Goal: Task Accomplishment & Management: Use online tool/utility

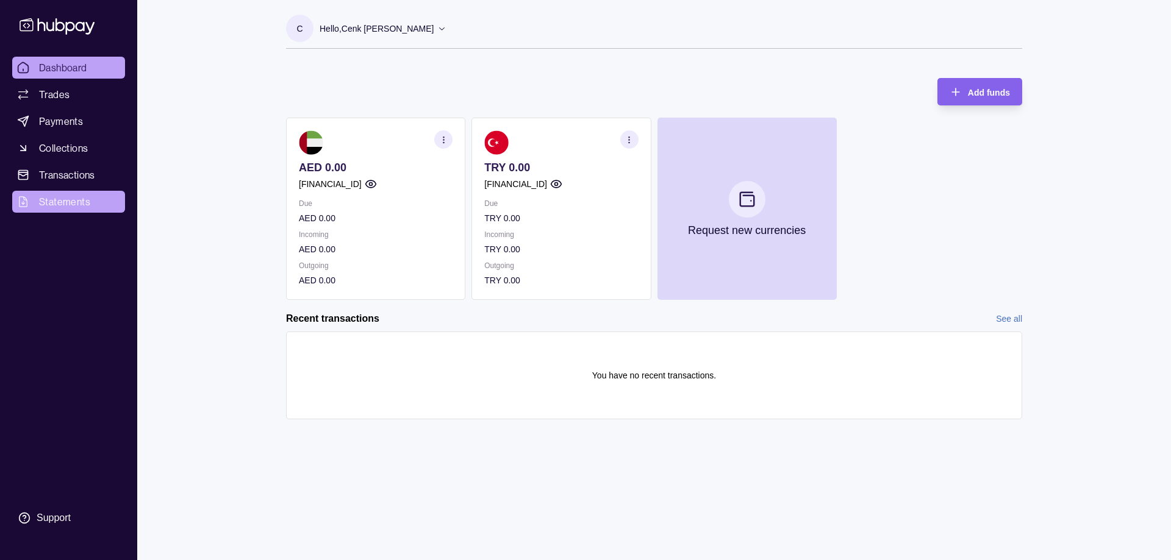
click at [66, 199] on span "Statements" at bounding box center [64, 201] width 51 height 15
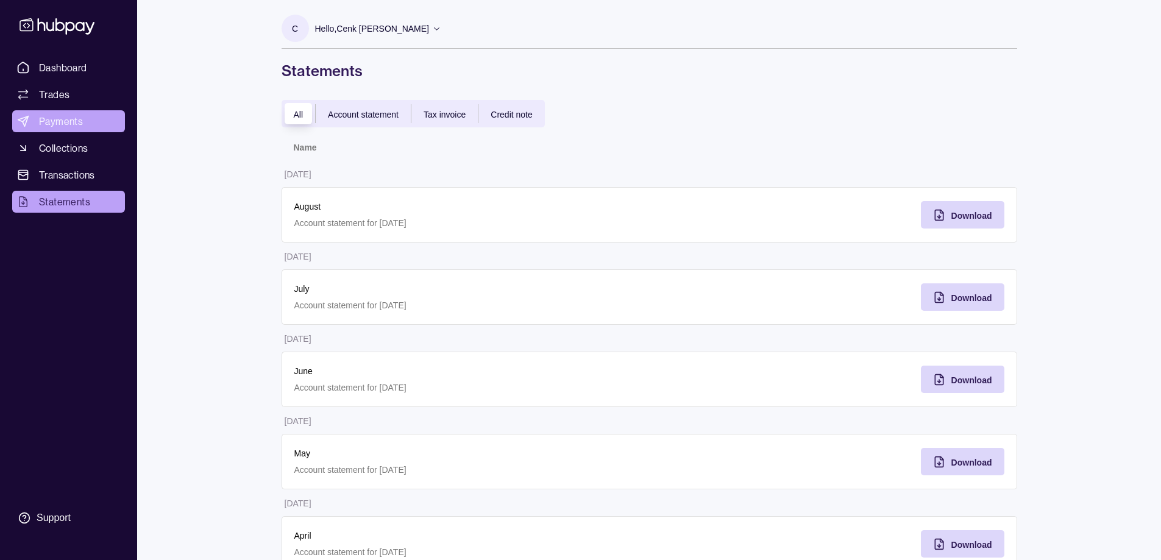
click at [70, 126] on span "Payments" at bounding box center [61, 121] width 44 height 15
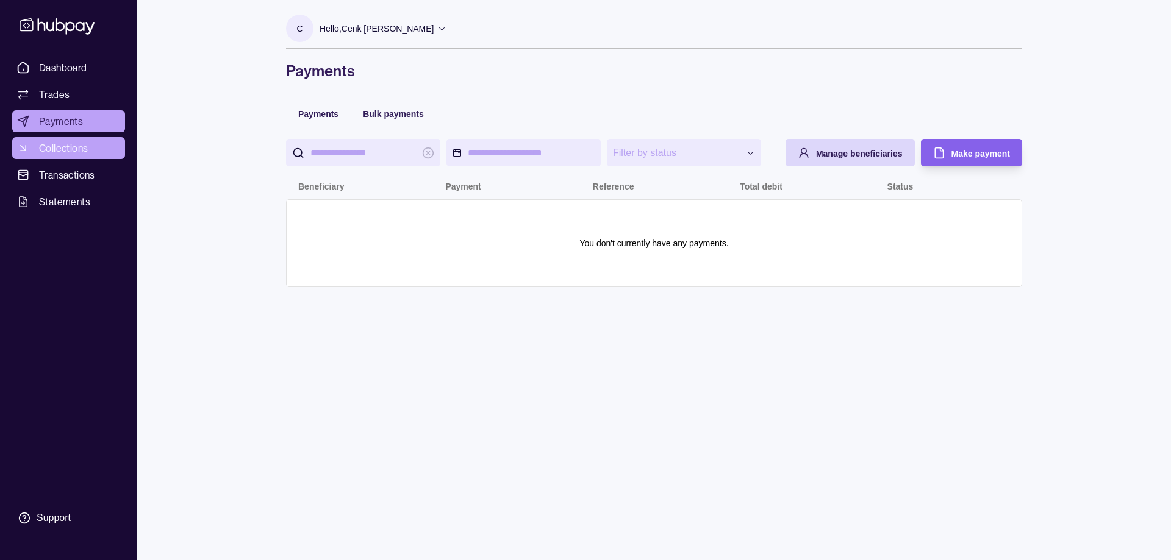
click at [73, 152] on span "Collections" at bounding box center [63, 148] width 49 height 15
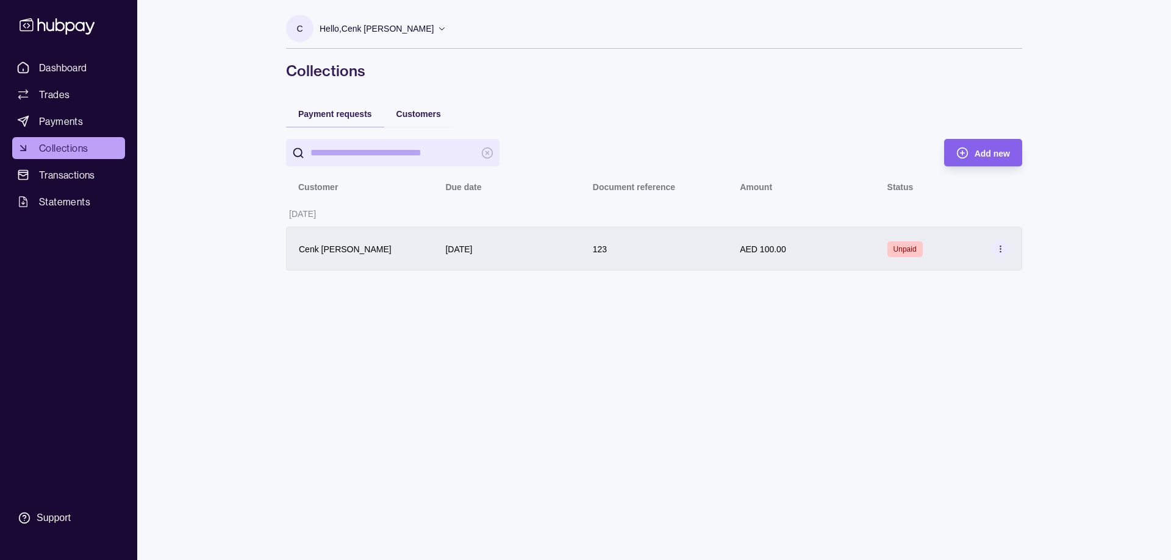
click at [1007, 250] on section at bounding box center [1000, 249] width 18 height 18
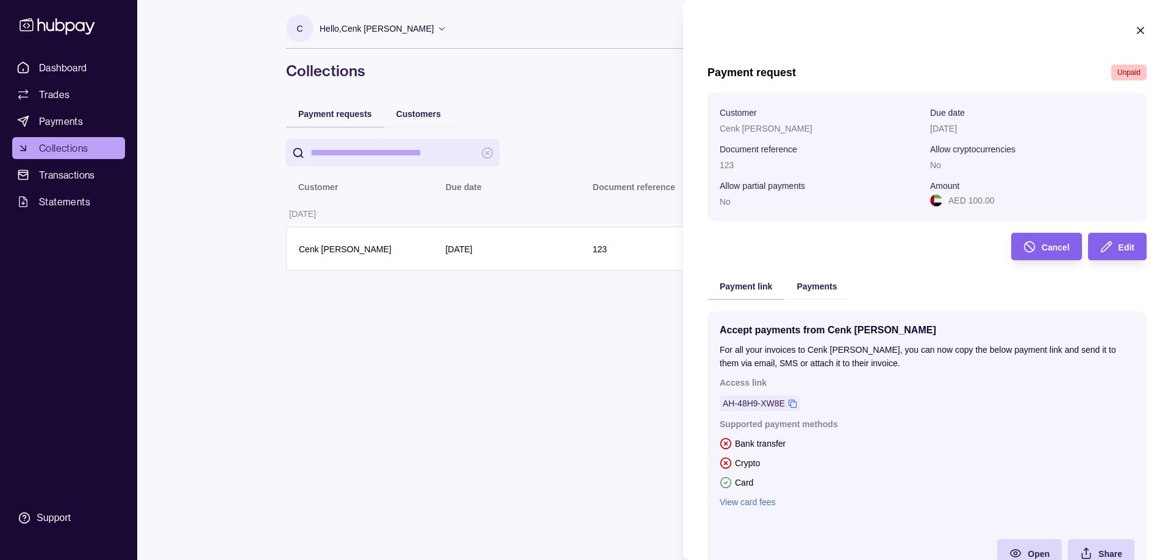
click at [1136, 34] on icon "button" at bounding box center [1140, 30] width 12 height 12
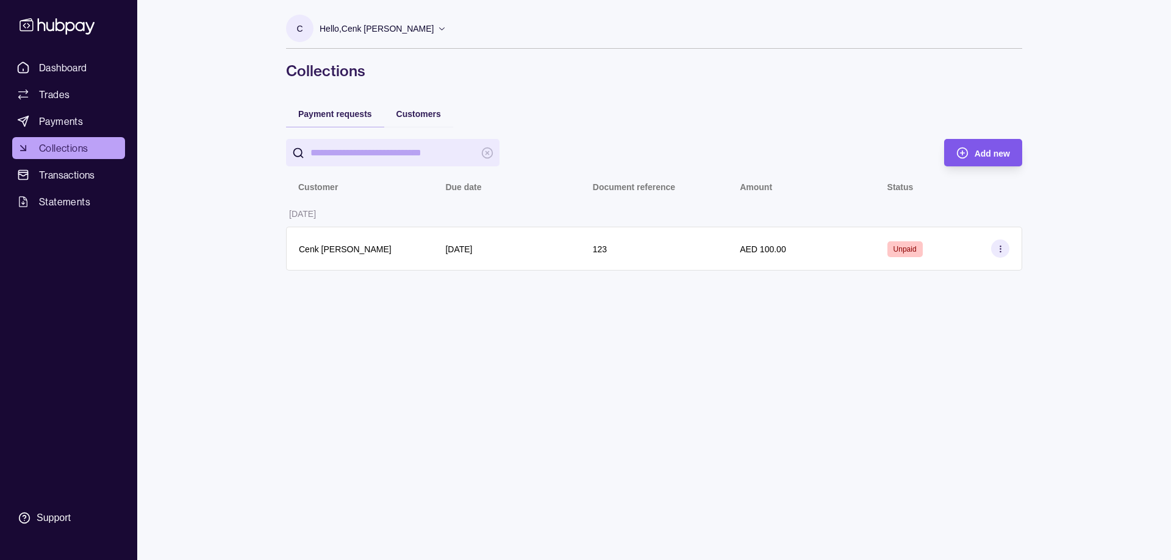
click at [990, 149] on span "Add new" at bounding box center [991, 154] width 35 height 10
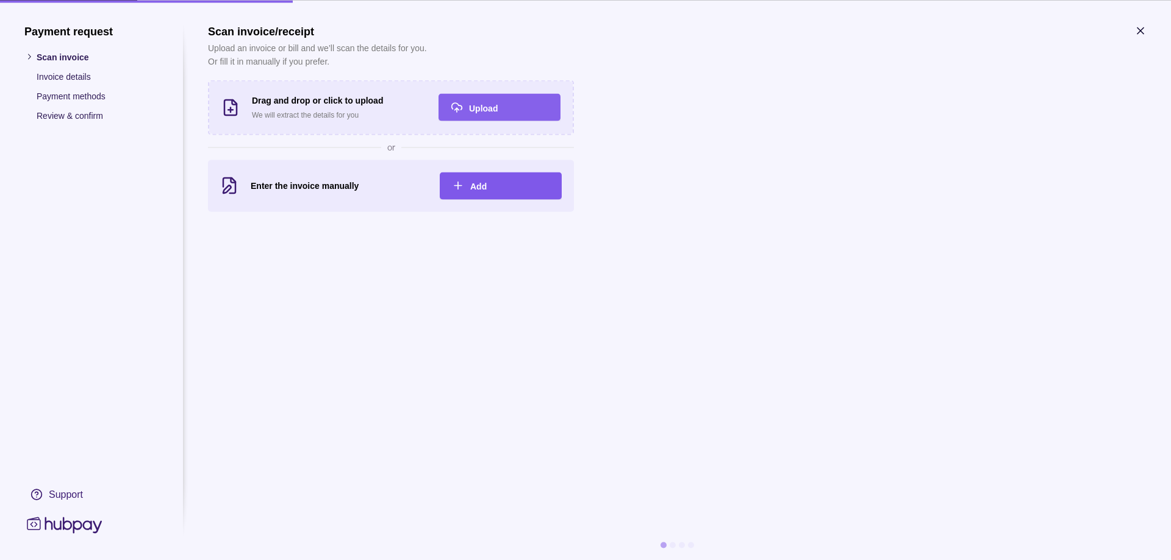
click at [497, 180] on div "Add" at bounding box center [509, 186] width 79 height 15
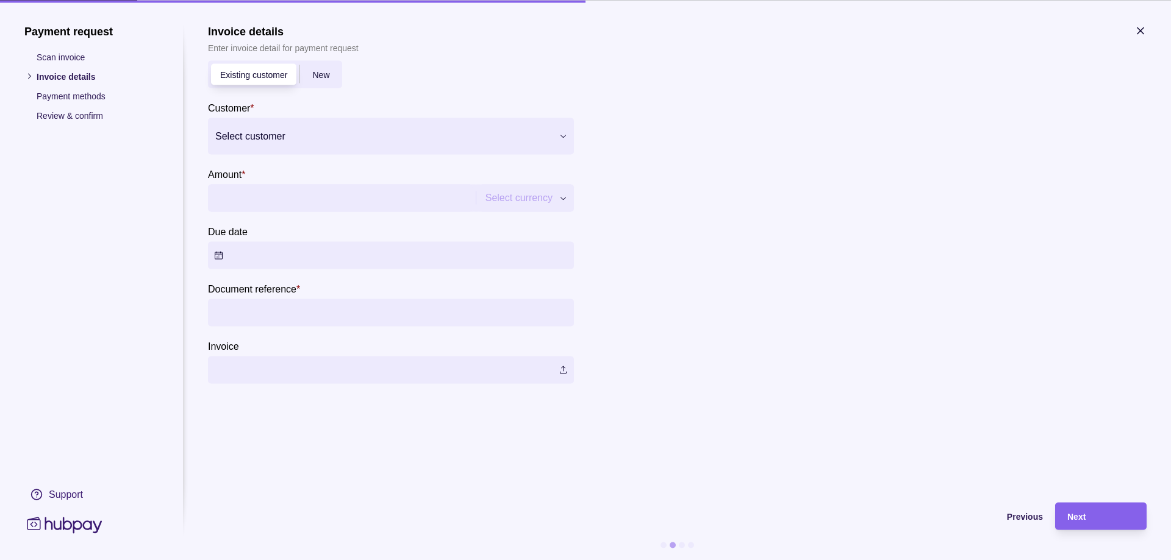
drag, startPoint x: 324, startPoint y: 204, endPoint x: 346, endPoint y: 200, distance: 22.3
click at [324, 204] on input "Amount *" at bounding box center [340, 197] width 252 height 27
click at [493, 560] on div "Payment request Scan invoice Invoice details Payment methods Review & confirm S…" at bounding box center [585, 560] width 1171 height 0
click at [725, 560] on div "Payment request Scan invoice Invoice details Payment methods Review & confirm S…" at bounding box center [585, 560] width 1171 height 0
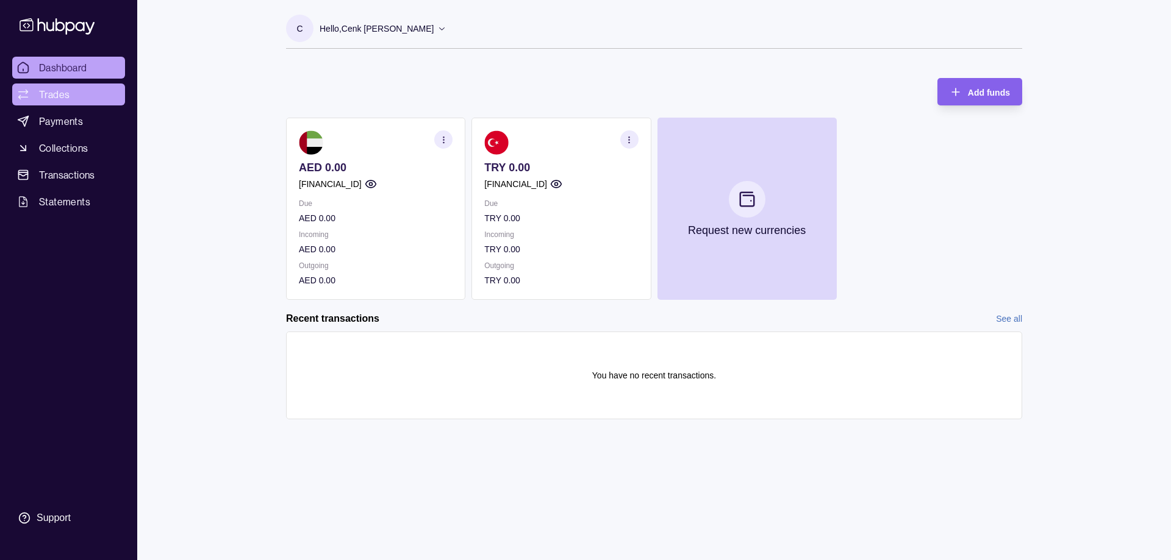
click at [72, 98] on link "Trades" at bounding box center [68, 95] width 113 height 22
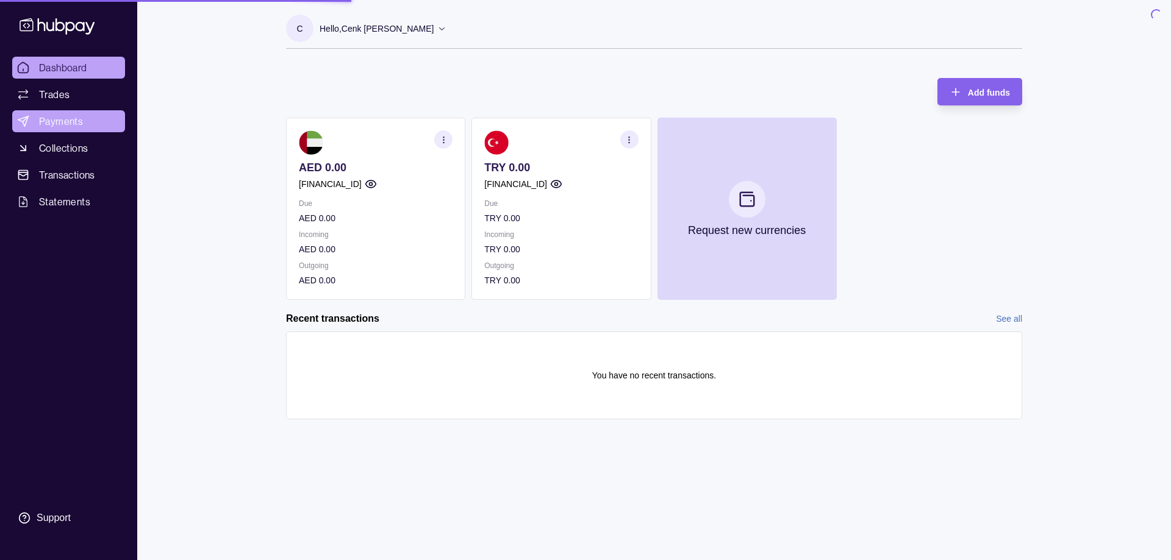
click at [70, 114] on span "Payments" at bounding box center [61, 121] width 44 height 15
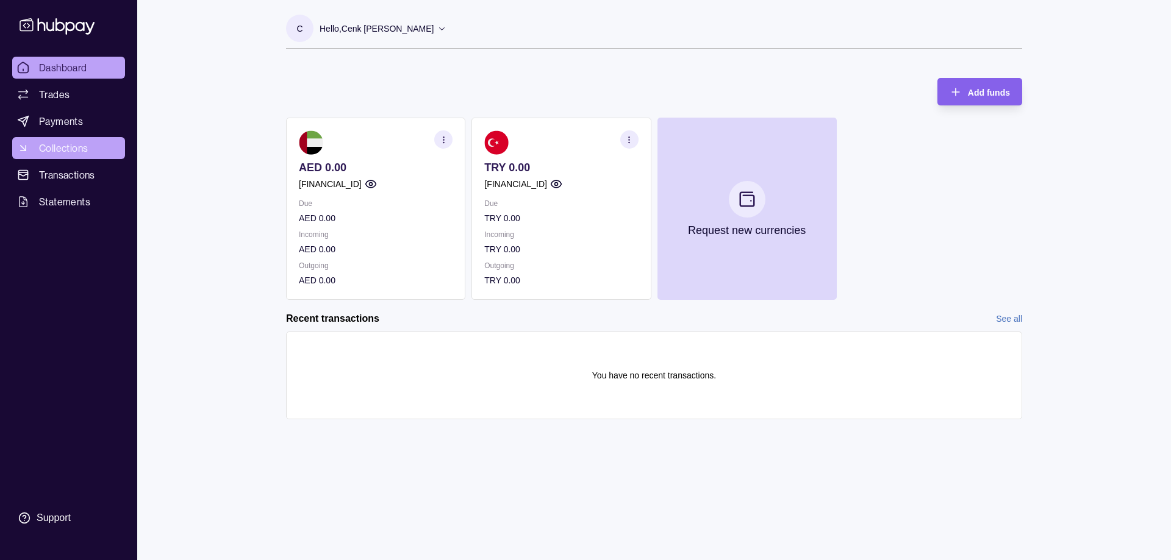
click at [66, 138] on link "Collections" at bounding box center [68, 148] width 113 height 22
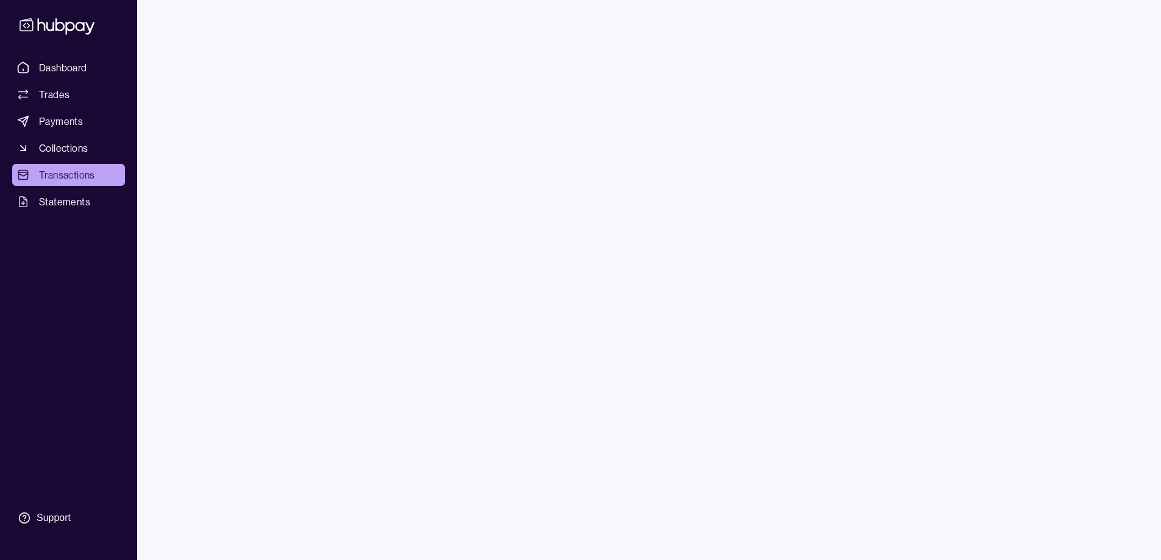
click at [77, 197] on span "Statements" at bounding box center [64, 201] width 51 height 15
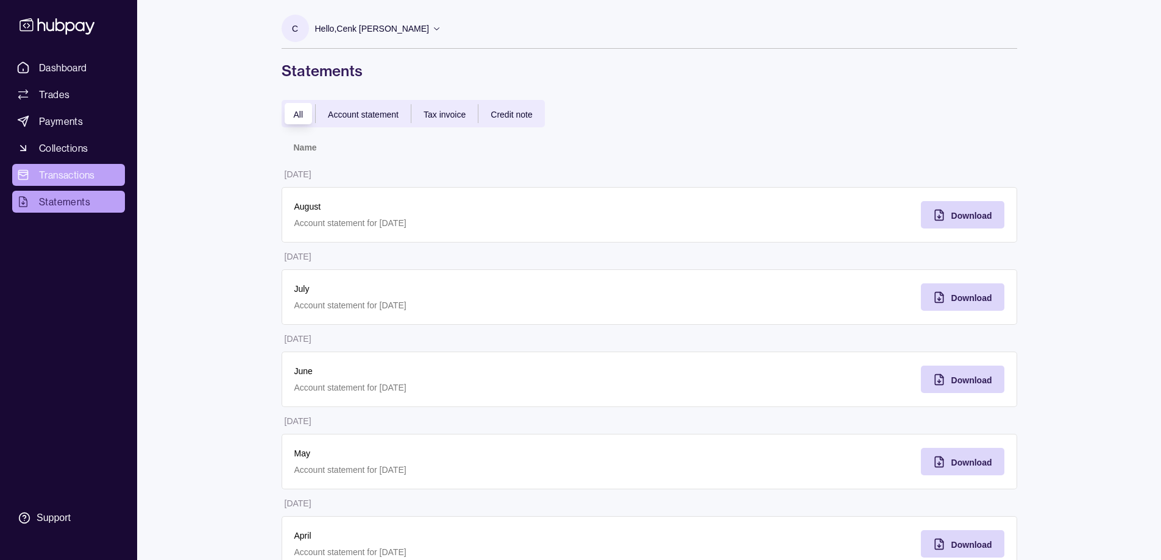
click at [77, 179] on span "Transactions" at bounding box center [67, 175] width 56 height 15
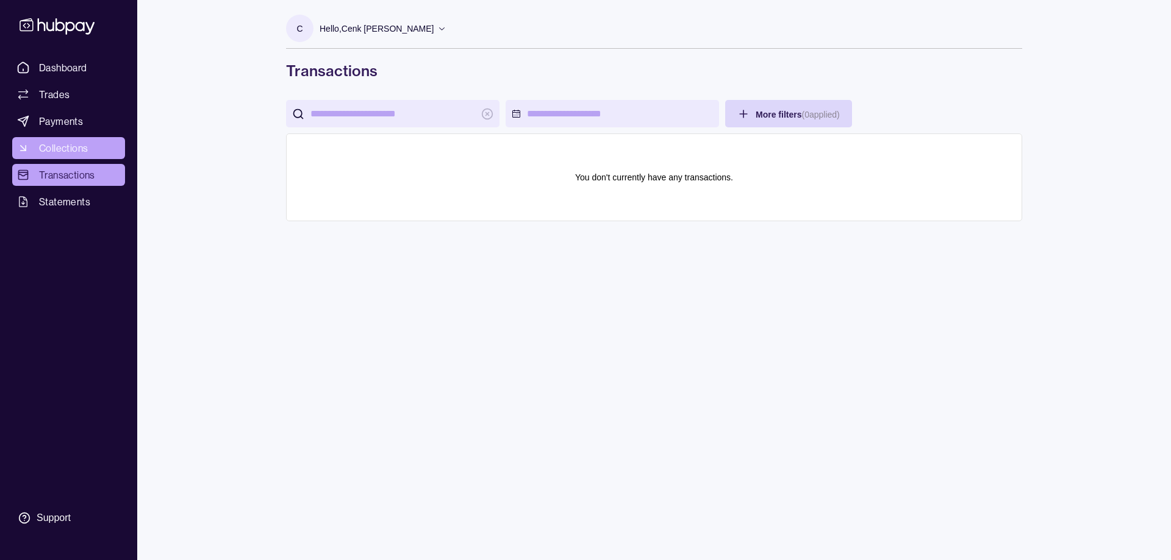
click at [82, 153] on span "Collections" at bounding box center [63, 148] width 49 height 15
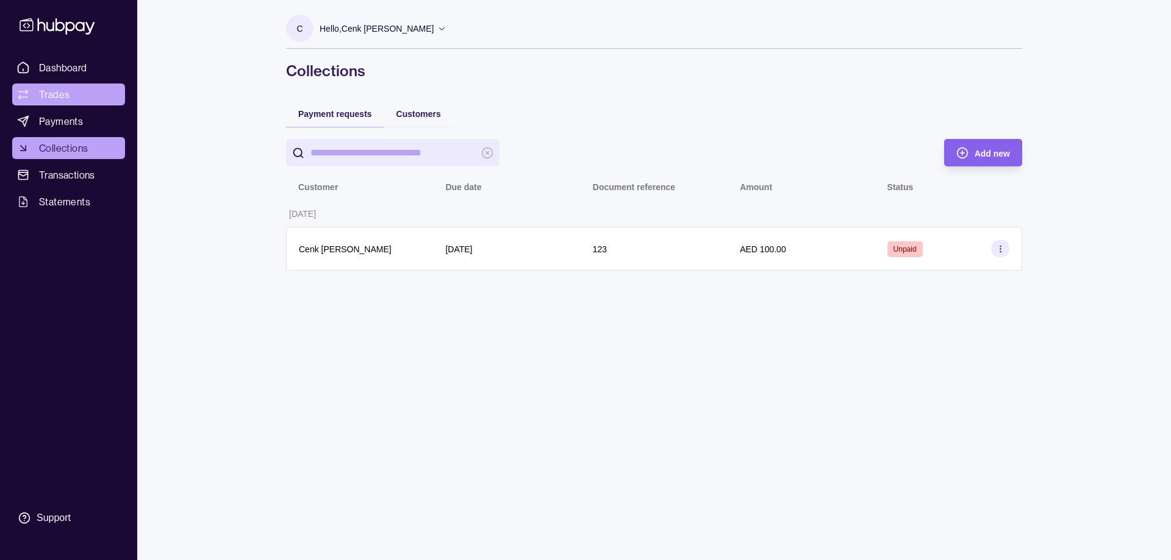
click at [70, 94] on link "Trades" at bounding box center [68, 95] width 113 height 22
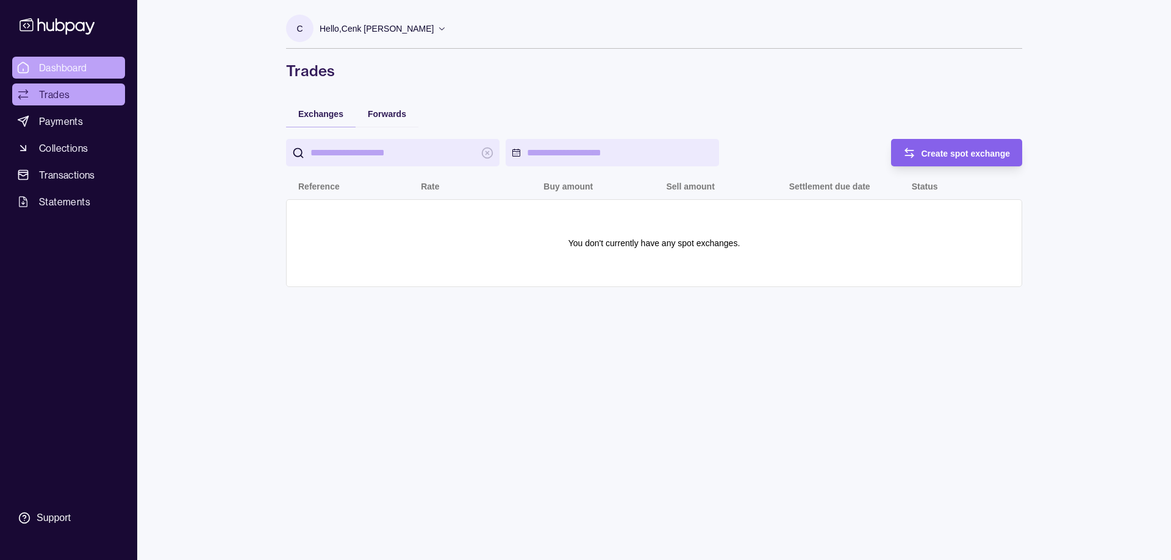
click at [75, 60] on span "Dashboard" at bounding box center [63, 67] width 48 height 15
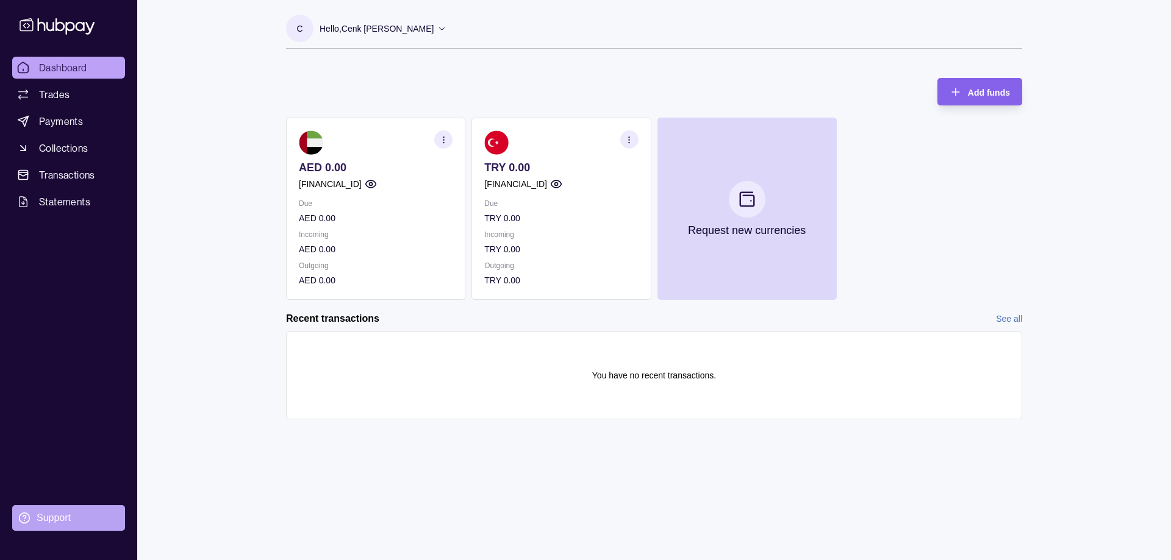
click at [67, 526] on section "Support" at bounding box center [68, 518] width 113 height 26
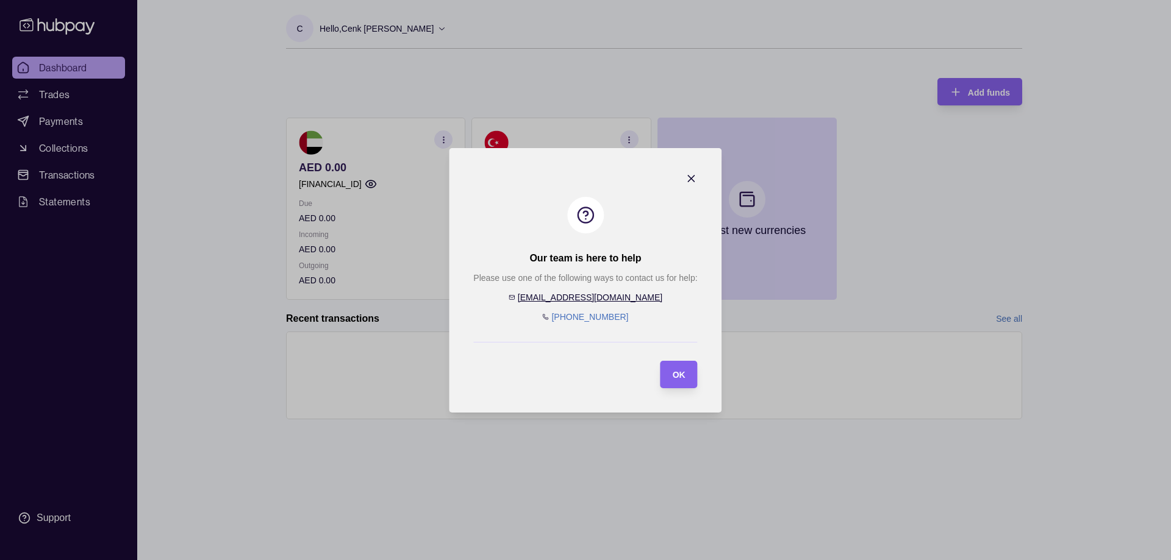
click at [692, 180] on icon "button" at bounding box center [691, 179] width 6 height 6
